Goal: Task Accomplishment & Management: Complete application form

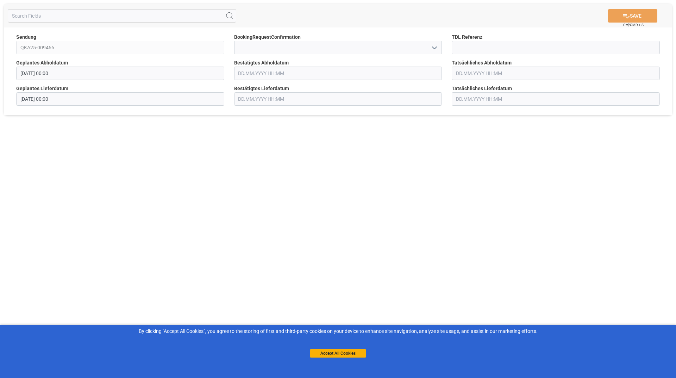
click at [433, 47] on polyline "open menu" at bounding box center [434, 48] width 4 height 2
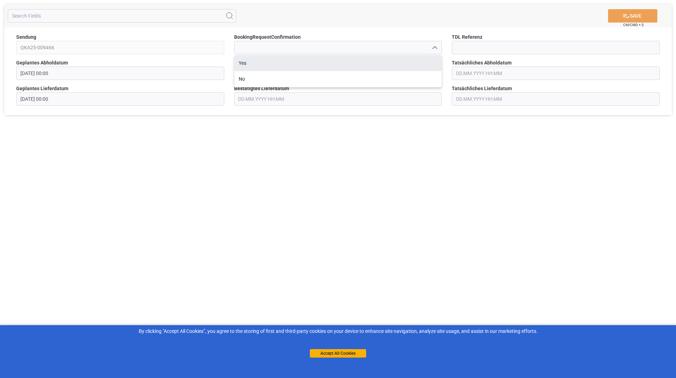
click at [253, 64] on div "Yes" at bounding box center [337, 63] width 207 height 16
type input "Yes"
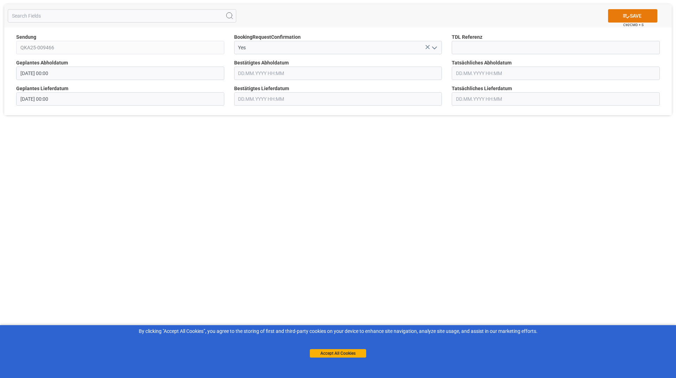
click at [640, 17] on button "SAVE" at bounding box center [632, 15] width 49 height 13
type input "[DATE] 00:00"
click at [433, 45] on icon "open menu" at bounding box center [434, 48] width 8 height 8
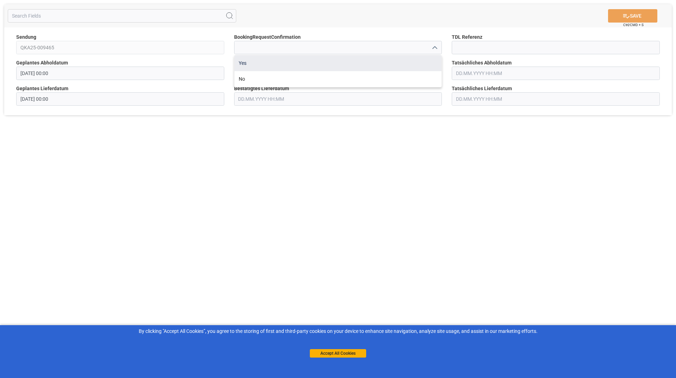
click at [267, 64] on div "Yes" at bounding box center [337, 63] width 207 height 16
type input "Yes"
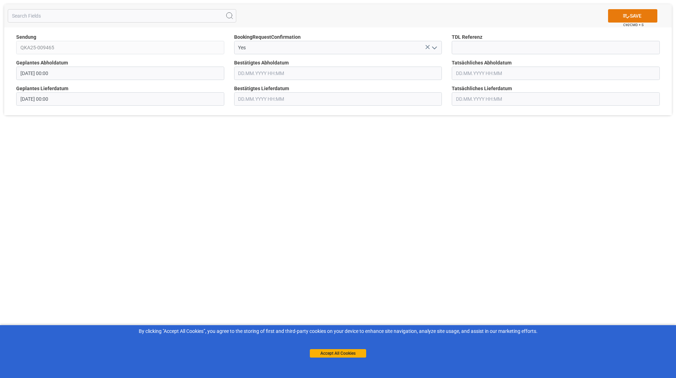
click at [622, 17] on icon at bounding box center [625, 15] width 7 height 7
